Goal: Information Seeking & Learning: Learn about a topic

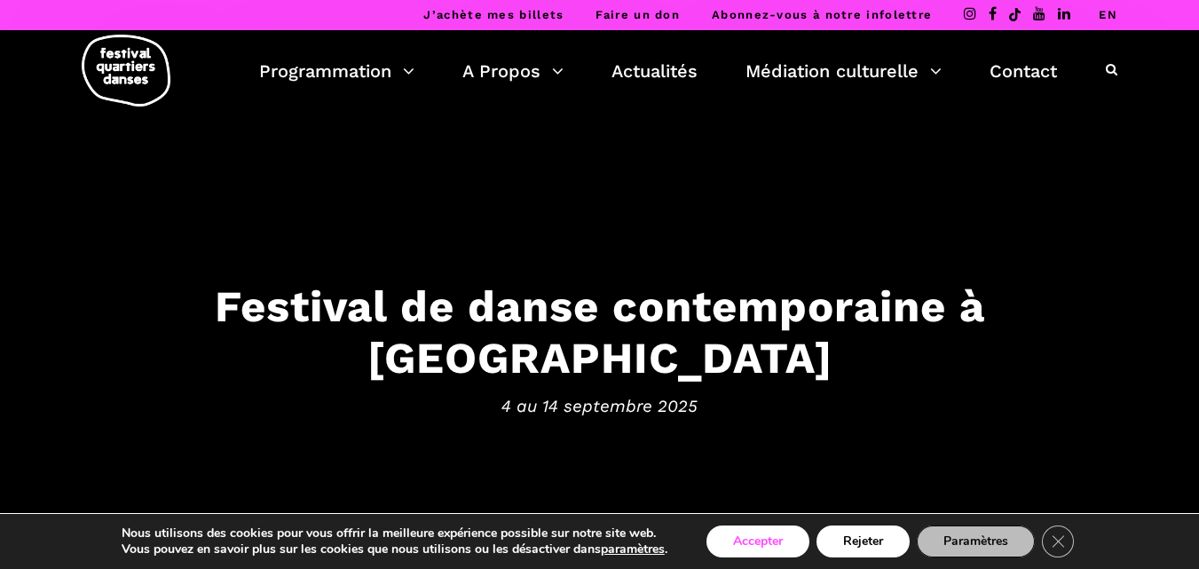
click at [771, 540] on button "Accepter" at bounding box center [758, 541] width 103 height 32
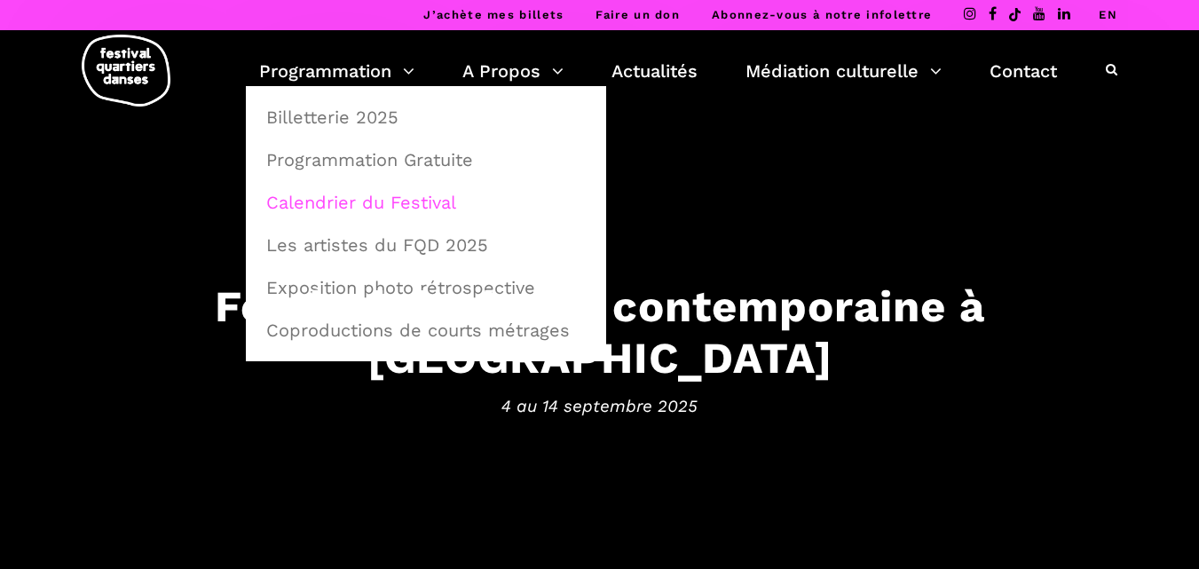
click at [370, 204] on link "Calendrier du Festival" at bounding box center [426, 202] width 341 height 41
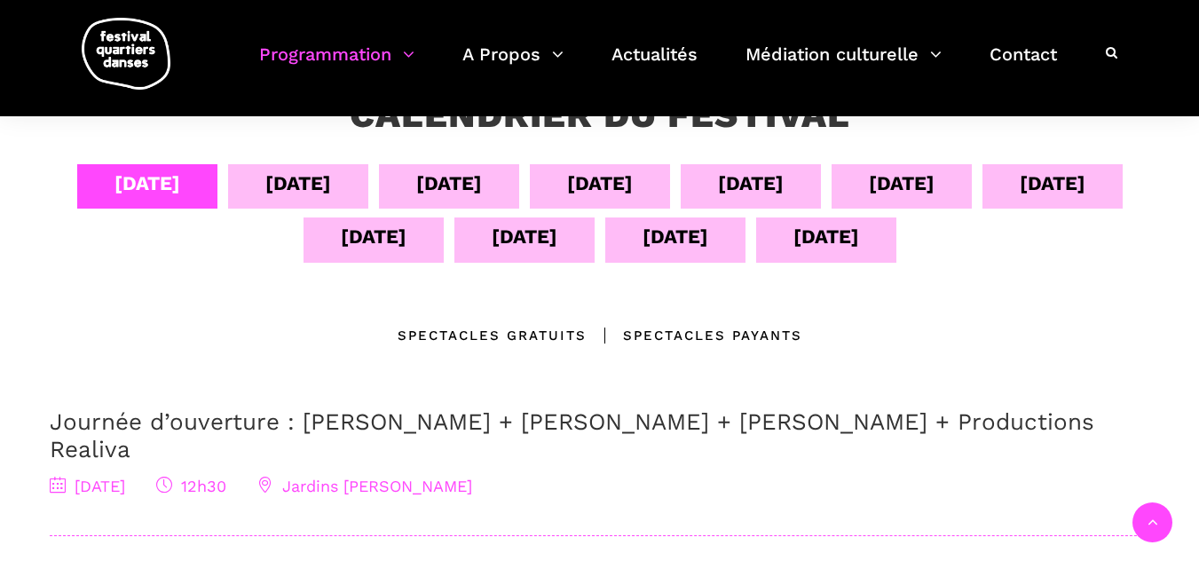
scroll to position [266, 0]
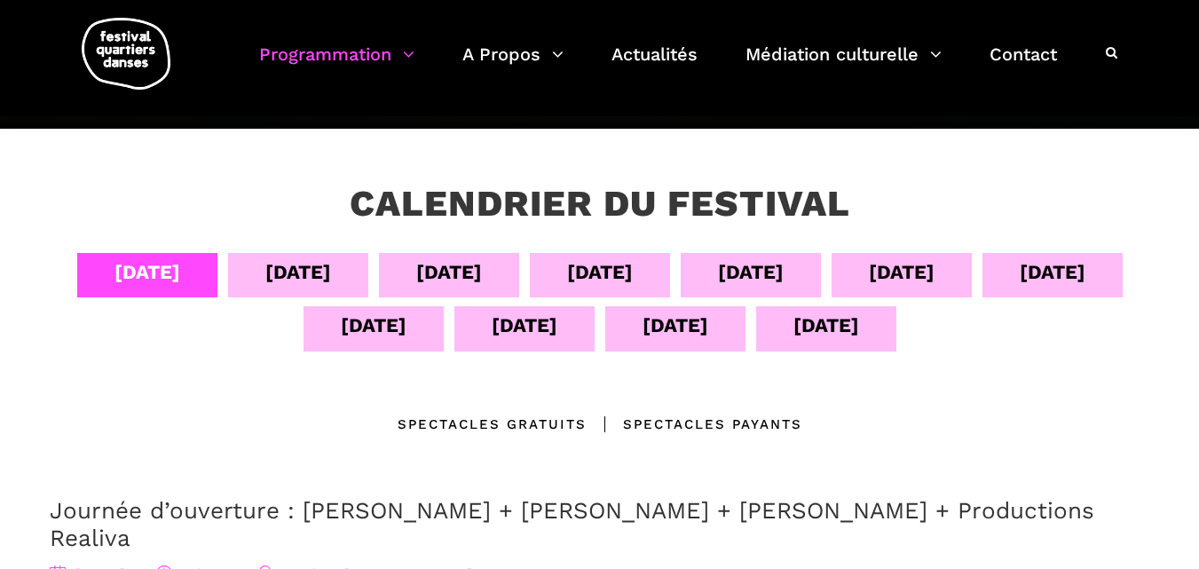
click at [309, 269] on div "05 sept" at bounding box center [298, 272] width 66 height 31
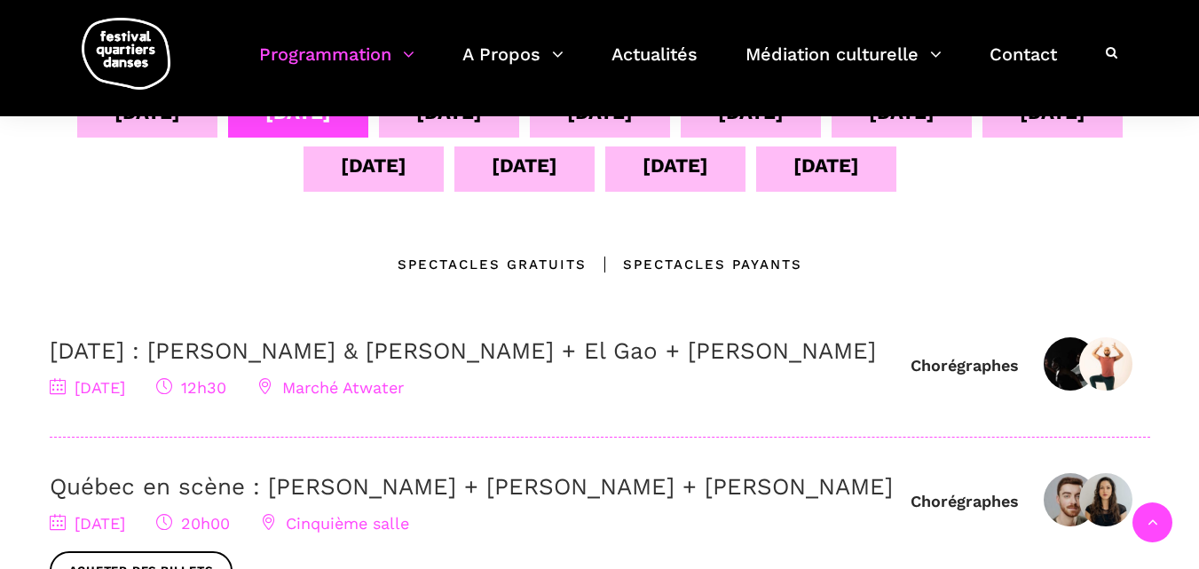
scroll to position [533, 0]
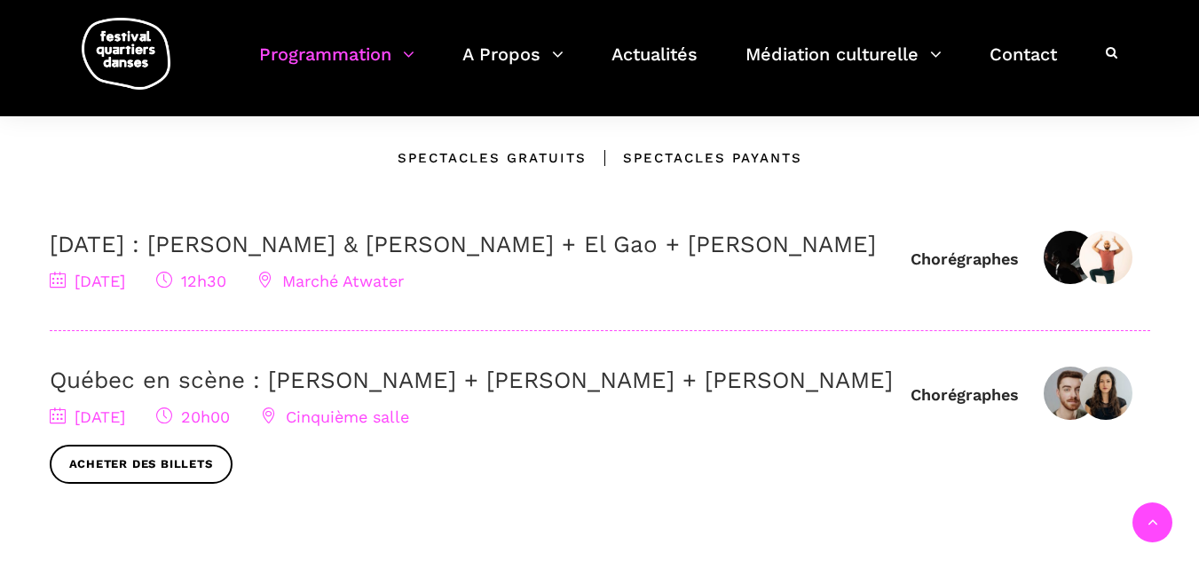
click at [1110, 51] on icon at bounding box center [1112, 52] width 12 height 12
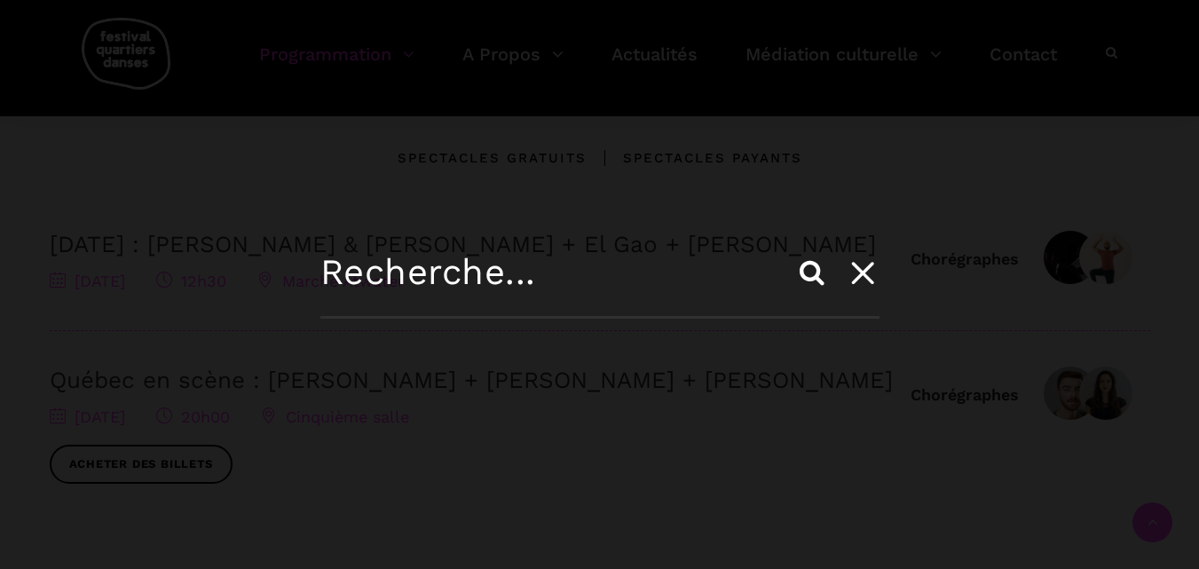
click at [324, 271] on input "text" at bounding box center [599, 284] width 559 height 67
type input "El Gao"
click at [809, 270] on input "Search" at bounding box center [812, 272] width 43 height 43
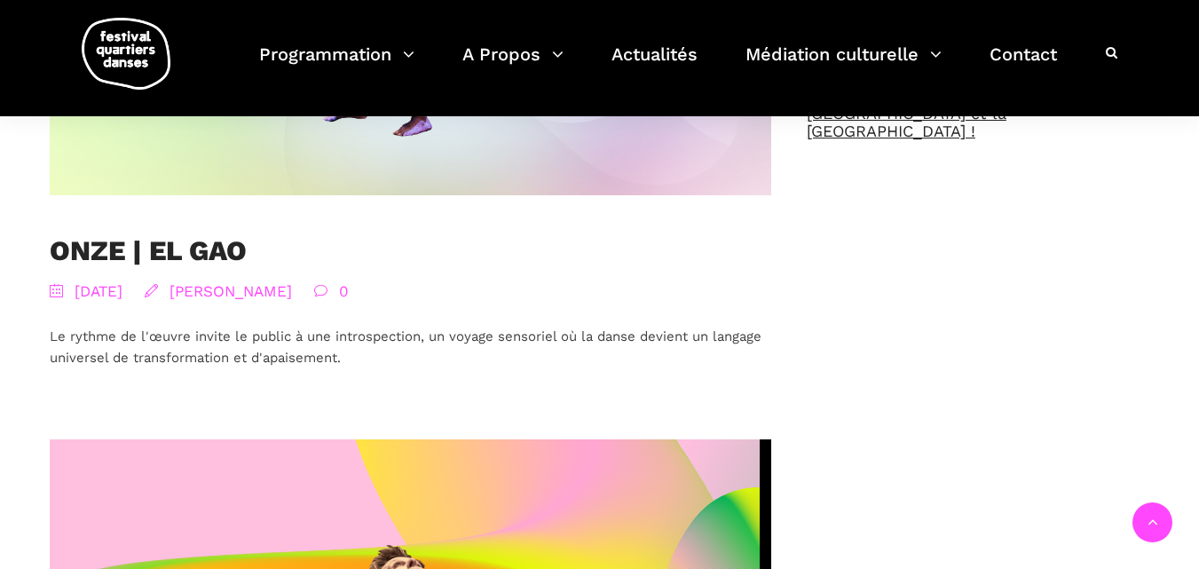
scroll to position [724, 0]
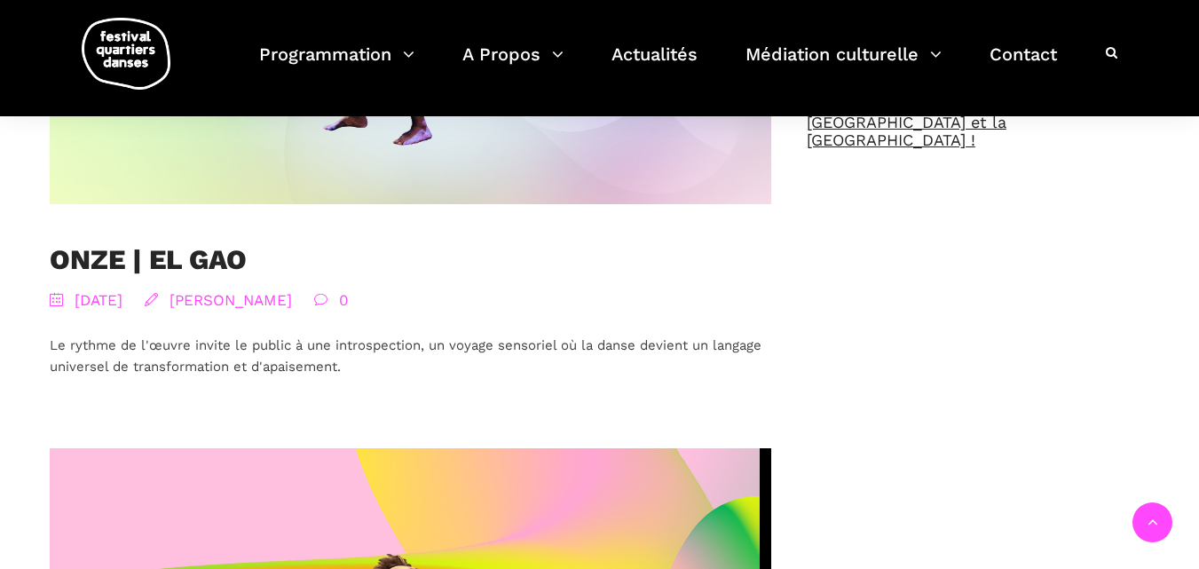
click at [292, 301] on link "Pauline Gervais" at bounding box center [231, 300] width 122 height 18
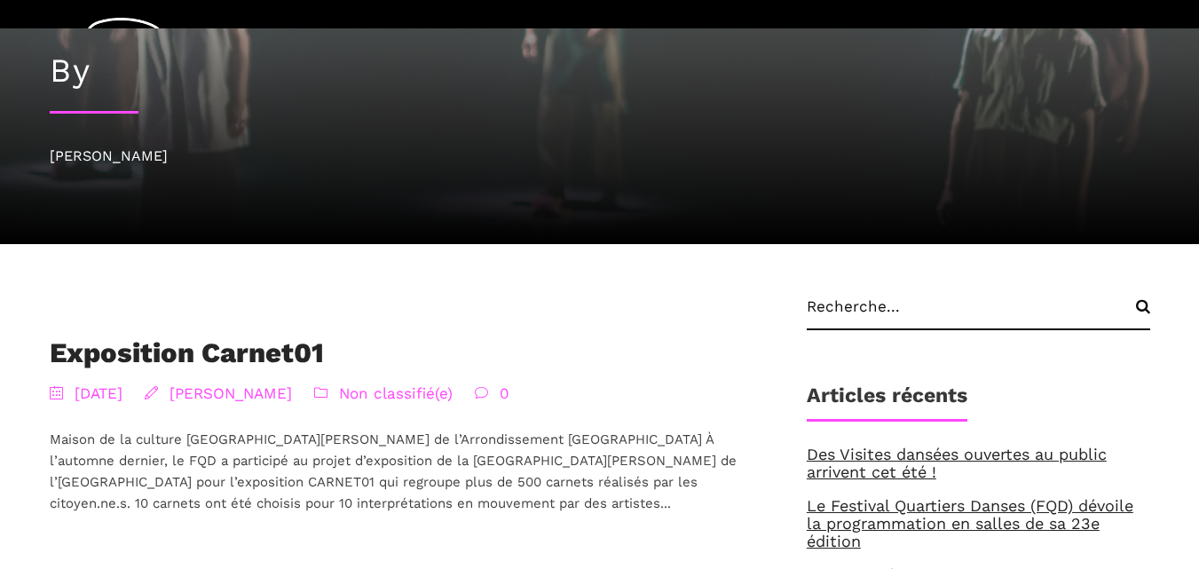
scroll to position [178, 0]
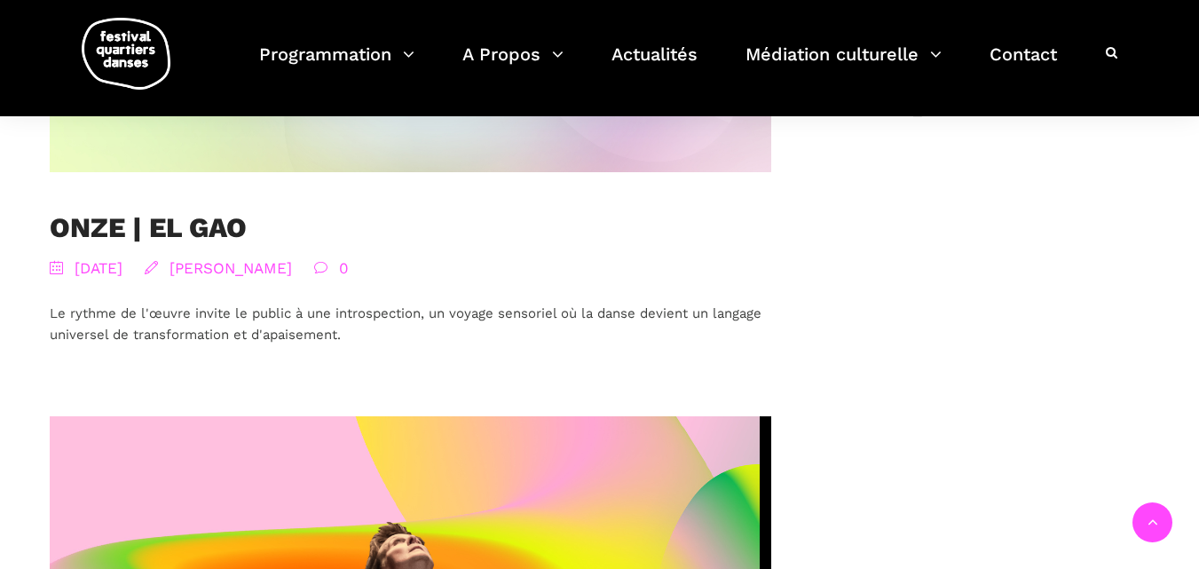
scroll to position [621, 0]
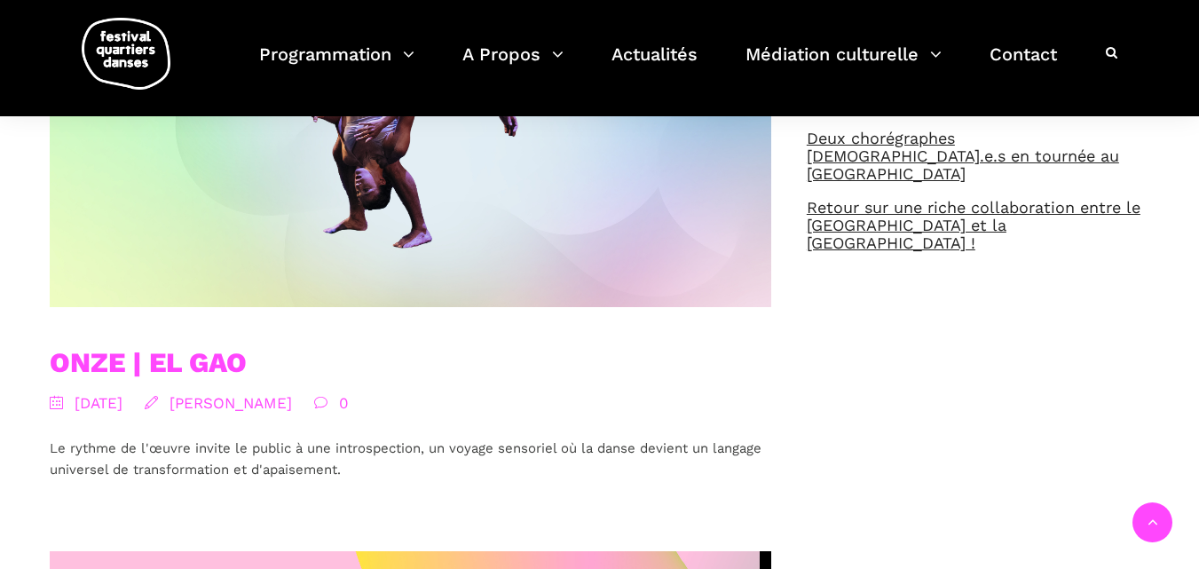
click at [159, 359] on link "ONZE | EL GAO" at bounding box center [148, 362] width 197 height 33
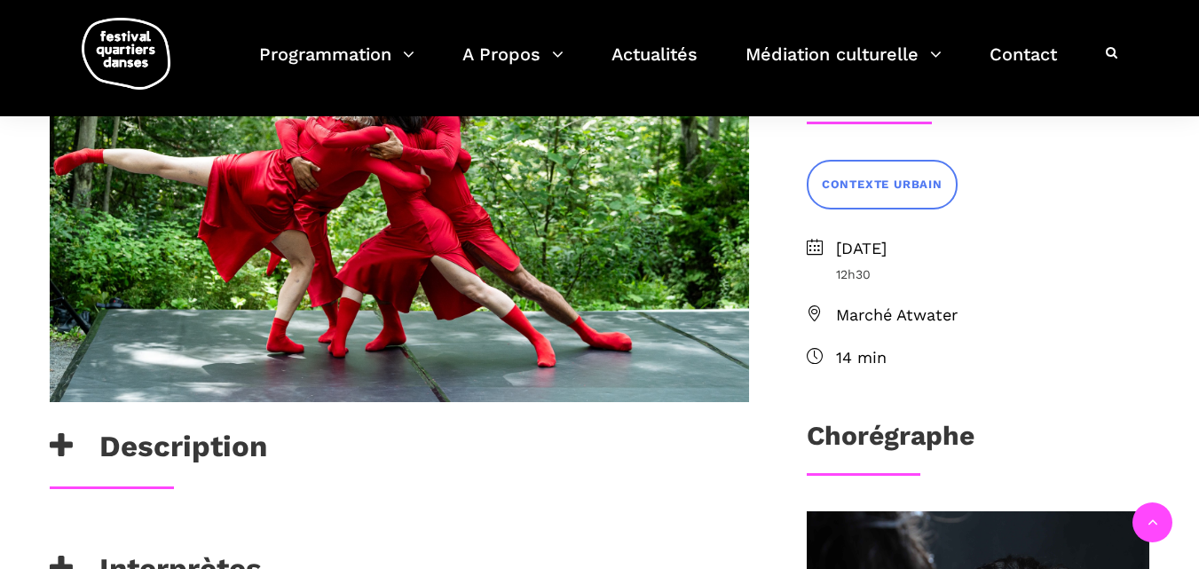
scroll to position [444, 0]
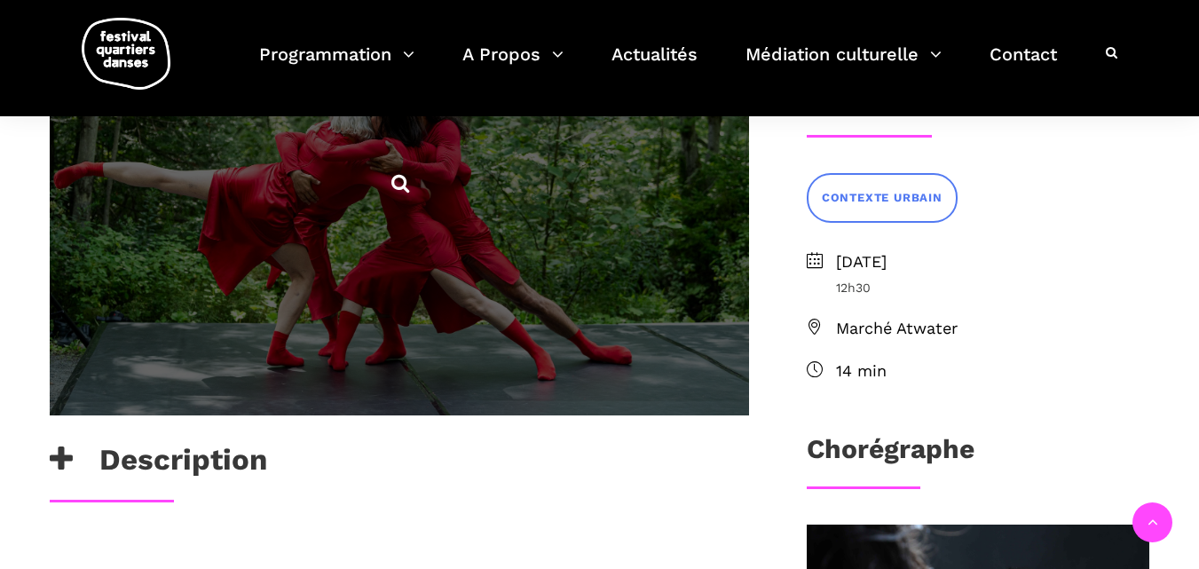
click at [401, 179] on icon at bounding box center [401, 183] width 22 height 22
click at [401, 179] on div at bounding box center [599, 305] width 1199 height 527
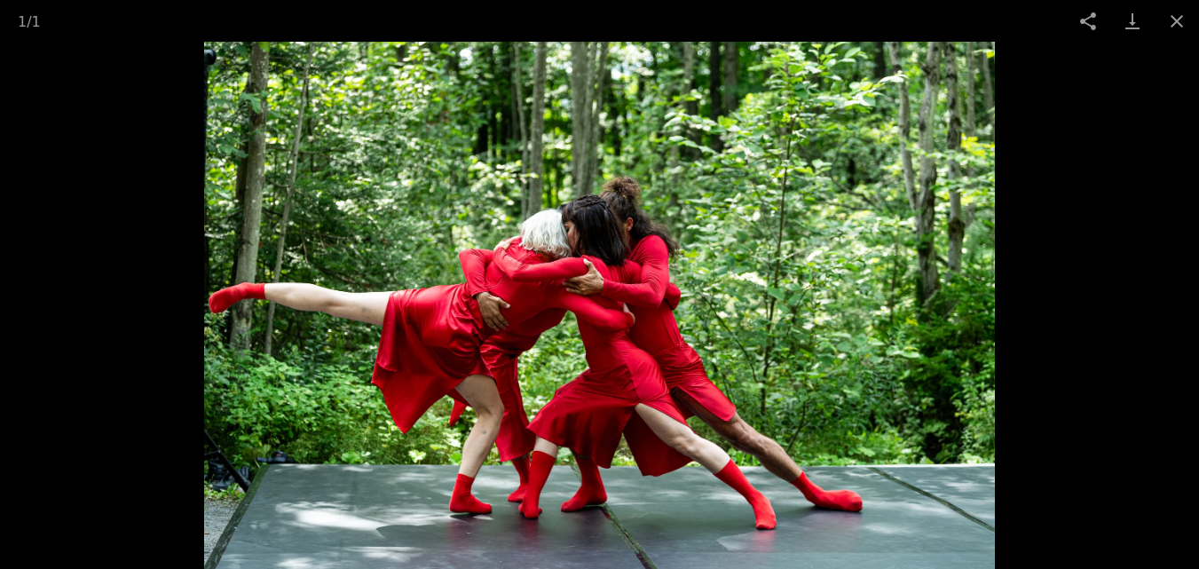
scroll to position [0, 0]
click at [1092, 17] on button "Facebook Twitter Pinterest" at bounding box center [1088, 21] width 44 height 42
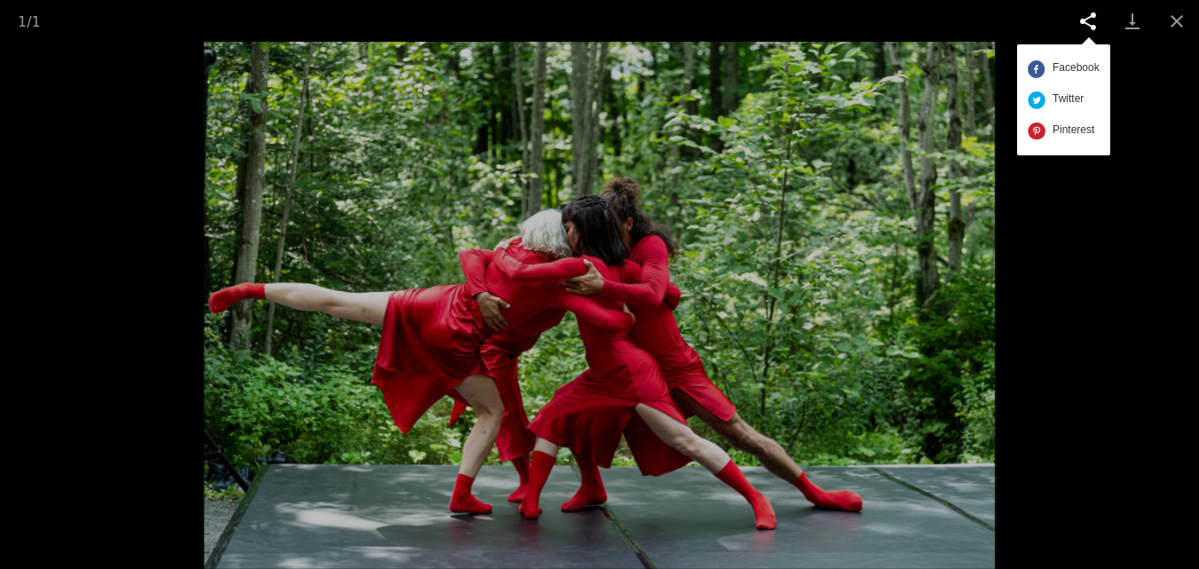
click at [1073, 273] on div at bounding box center [599, 284] width 1199 height 569
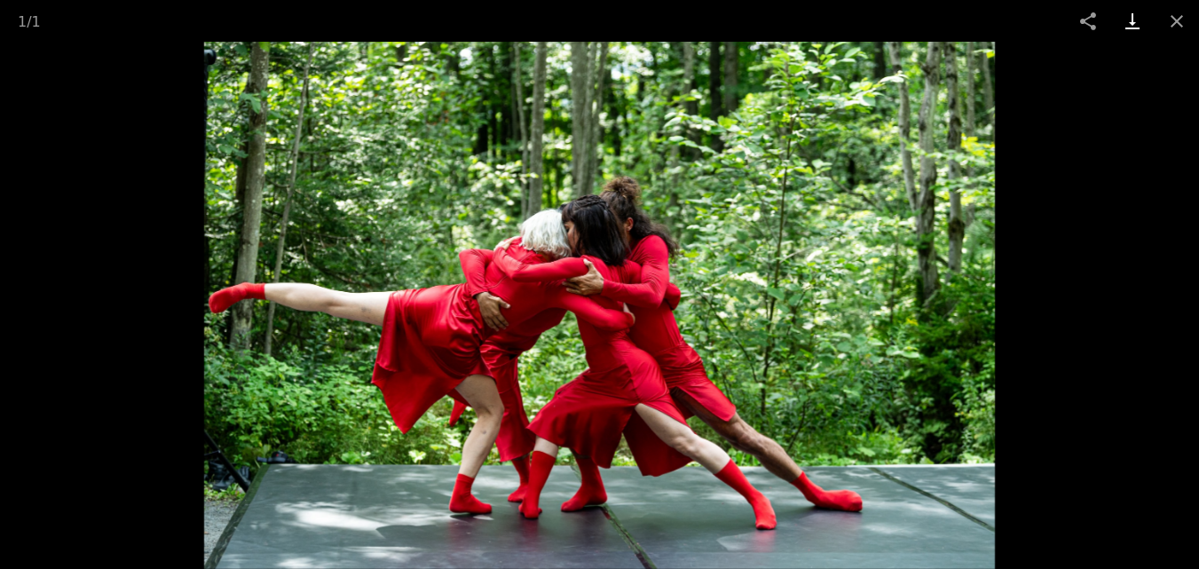
click at [1133, 21] on link "Download" at bounding box center [1132, 21] width 44 height 42
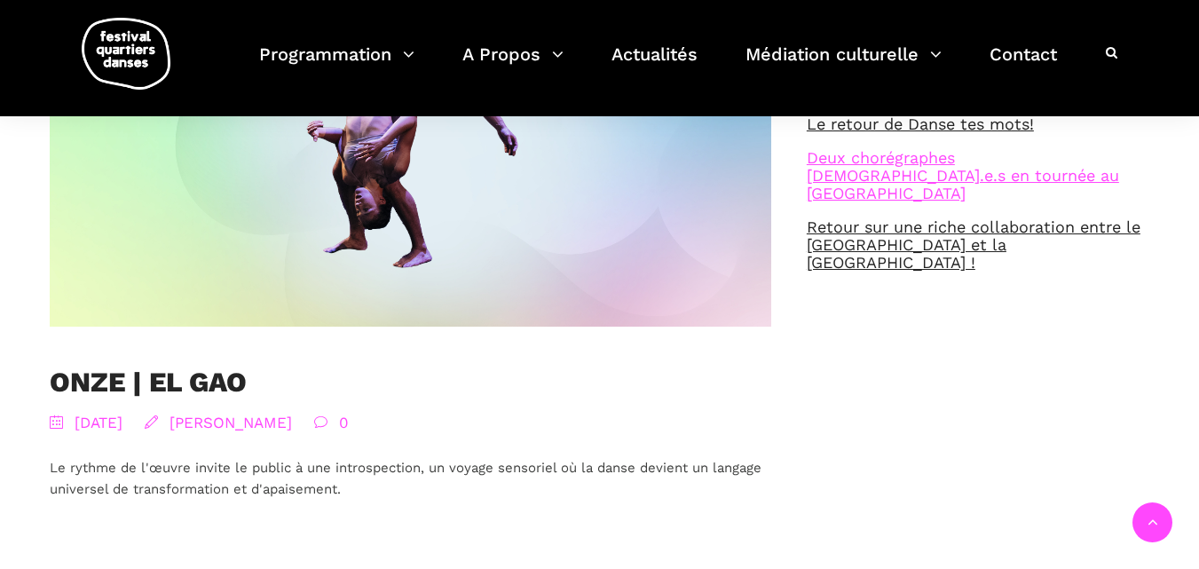
scroll to position [621, 0]
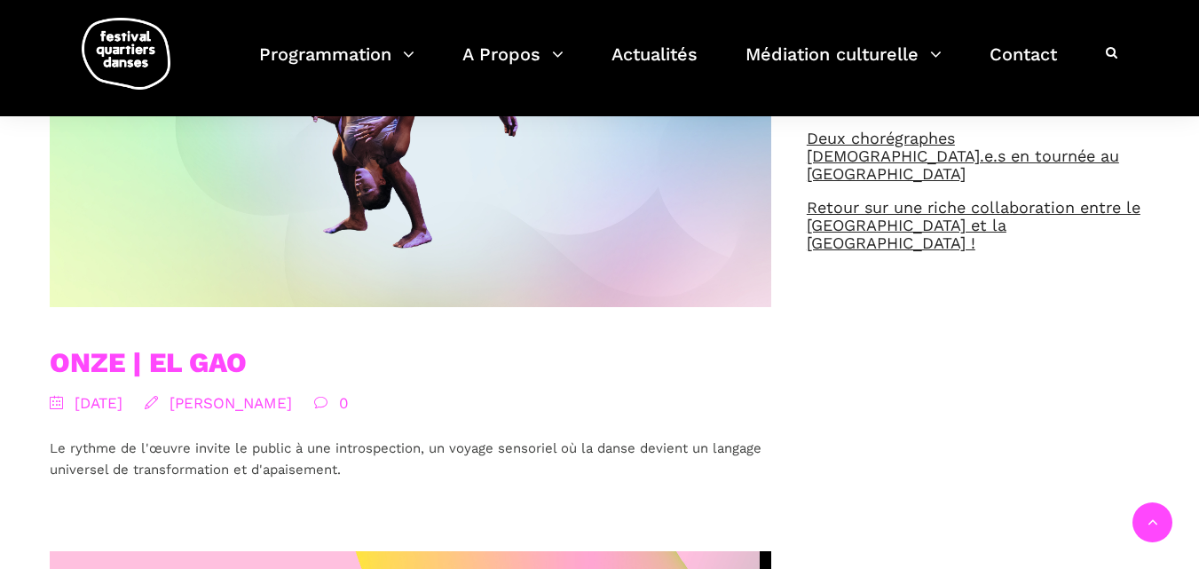
click at [111, 358] on link "ONZE | EL GAO" at bounding box center [148, 362] width 197 height 33
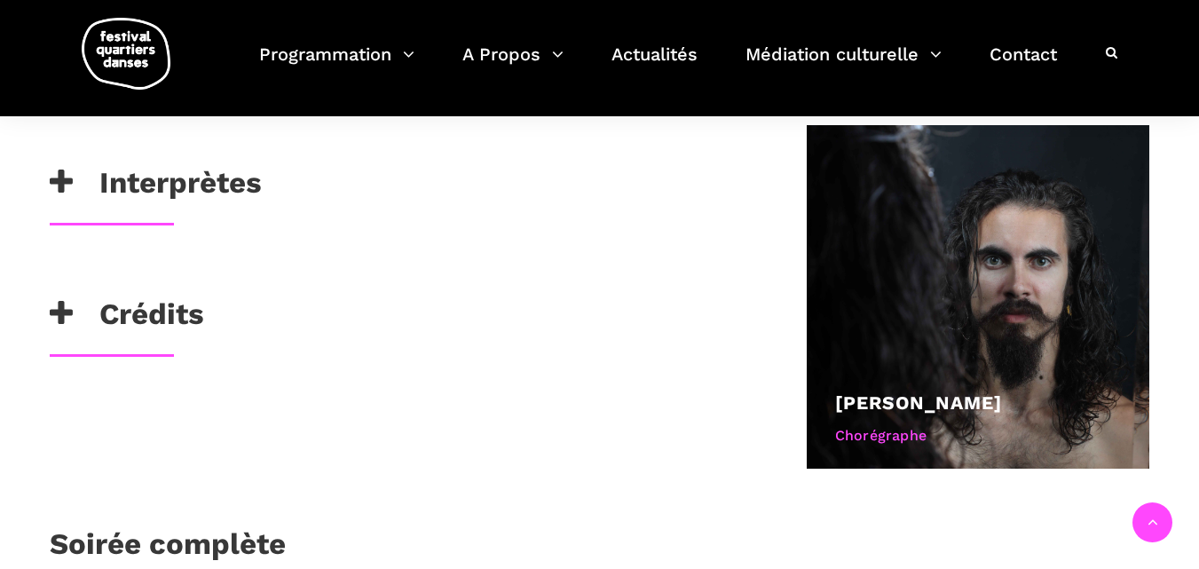
scroll to position [888, 0]
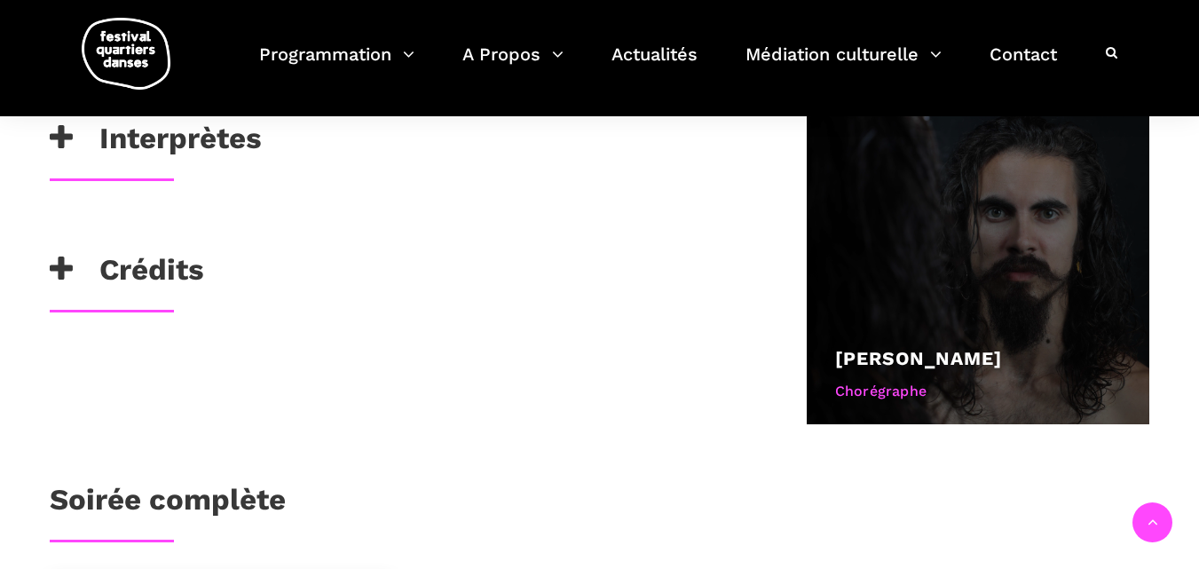
click at [876, 390] on div "Chorégraphe" at bounding box center [978, 391] width 287 height 23
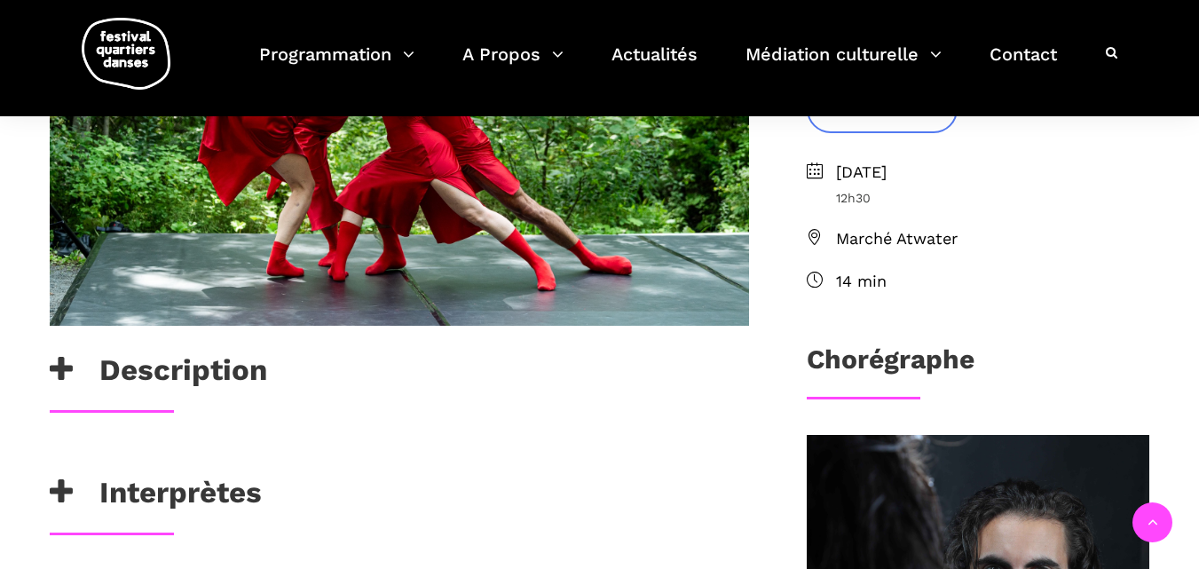
scroll to position [533, 0]
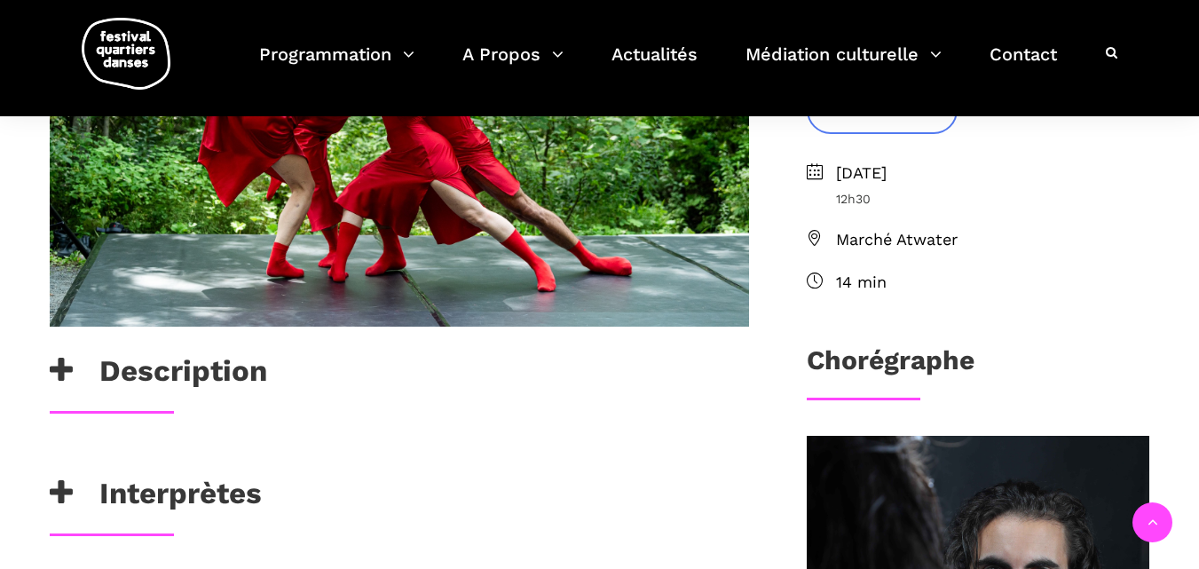
click at [60, 369] on icon at bounding box center [61, 370] width 23 height 29
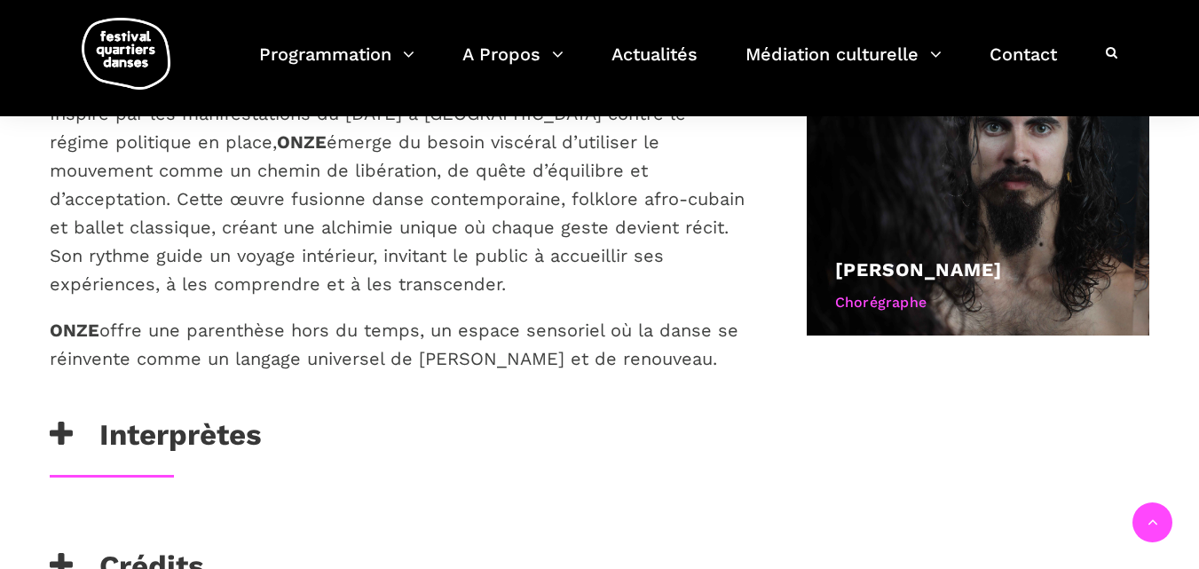
scroll to position [1065, 0]
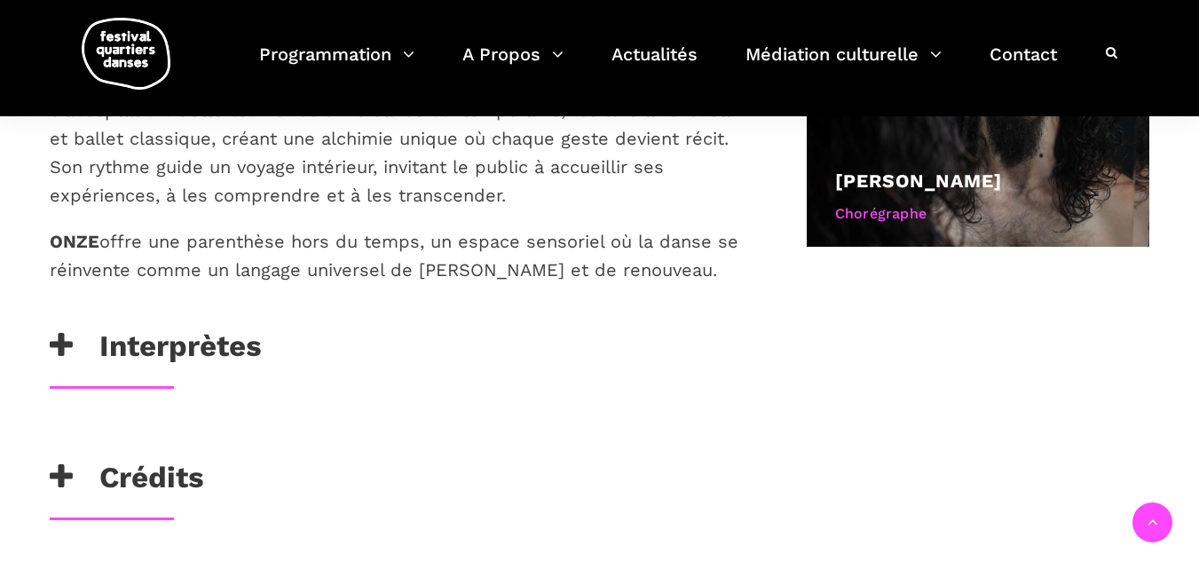
click at [62, 342] on icon at bounding box center [61, 345] width 23 height 29
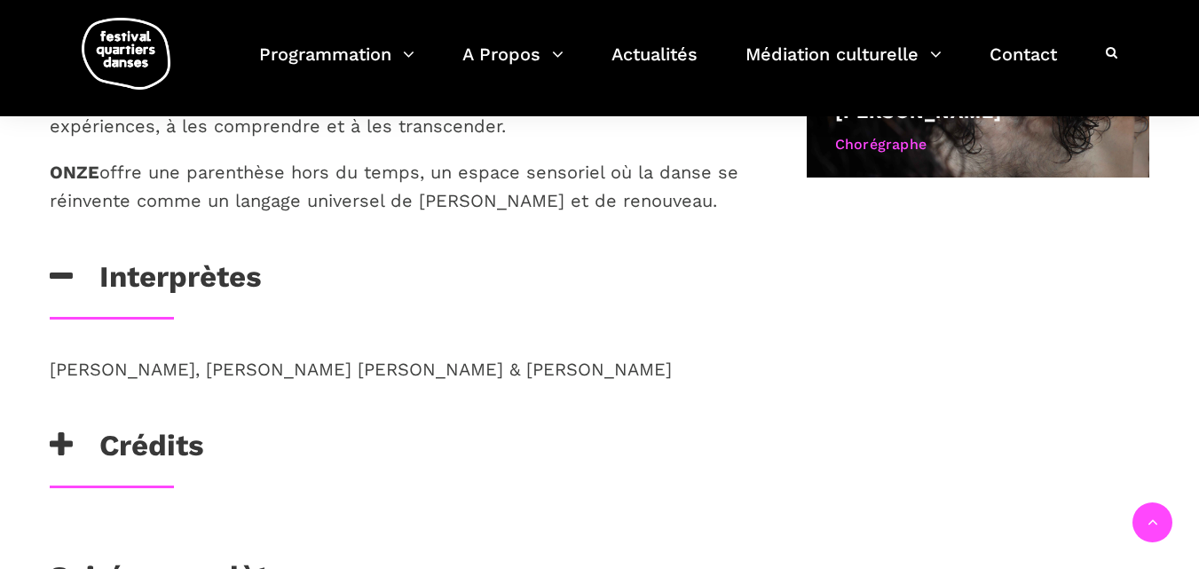
scroll to position [1154, 0]
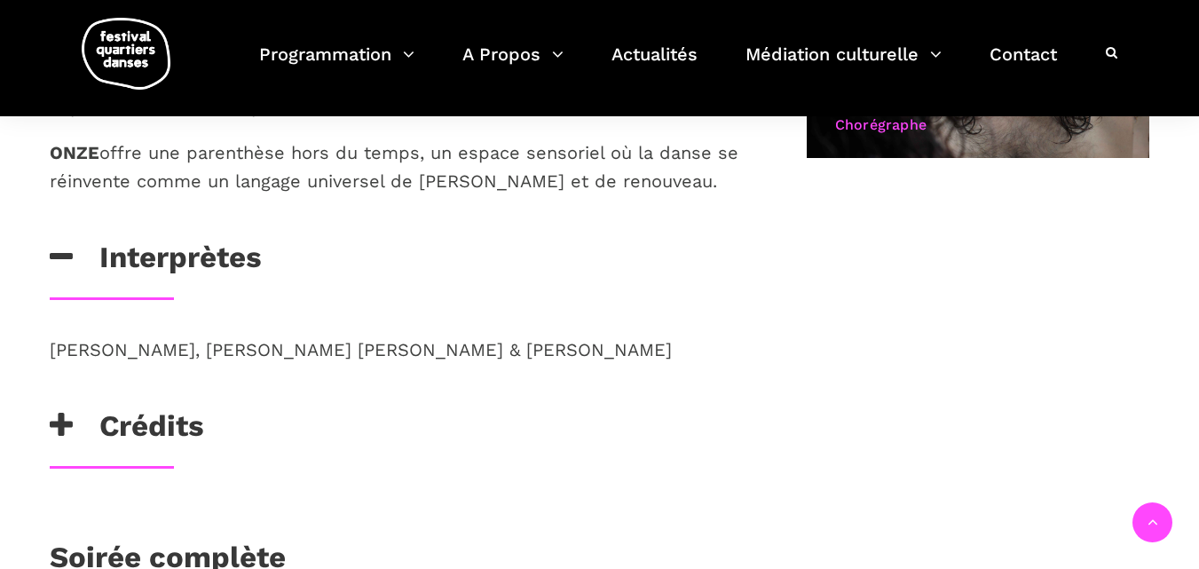
click at [56, 425] on icon at bounding box center [61, 425] width 23 height 29
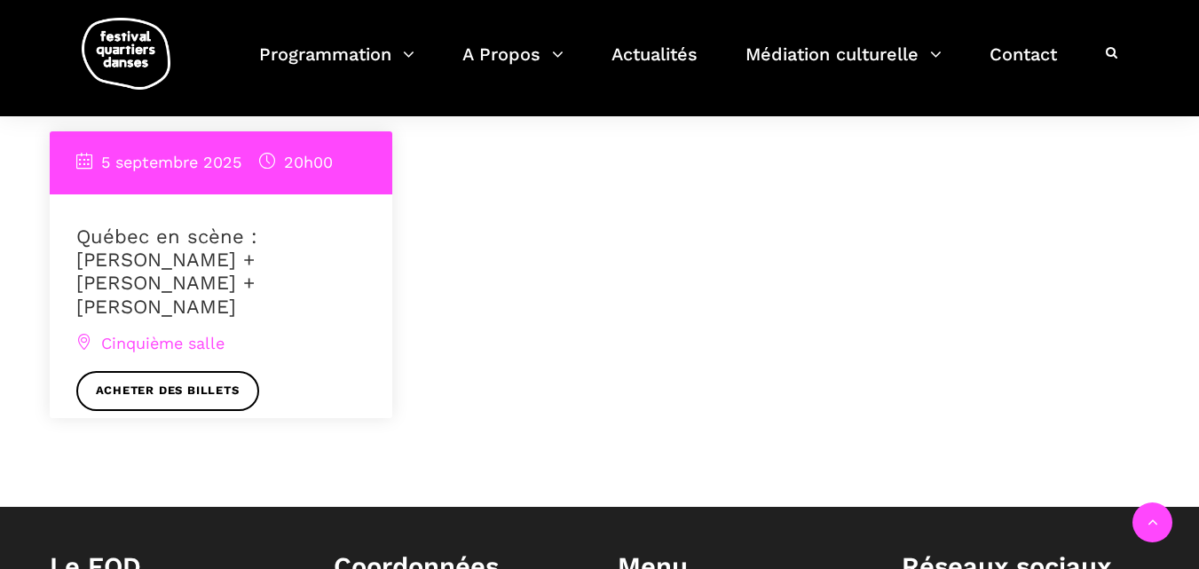
scroll to position [1864, 0]
